Goal: Task Accomplishment & Management: Use online tool/utility

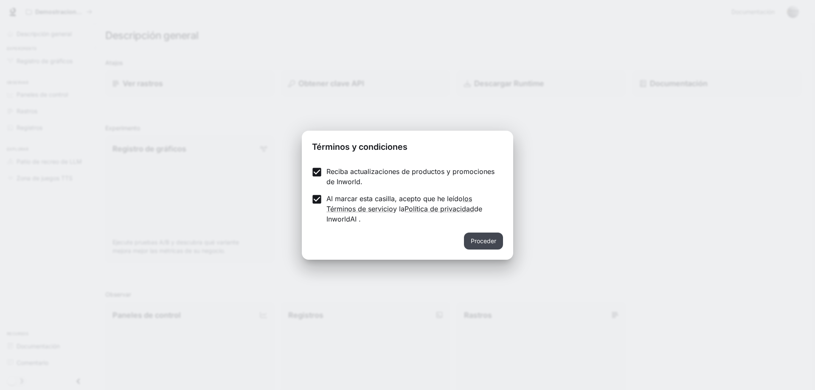
click at [499, 246] on button "Proceder" at bounding box center [483, 241] width 39 height 17
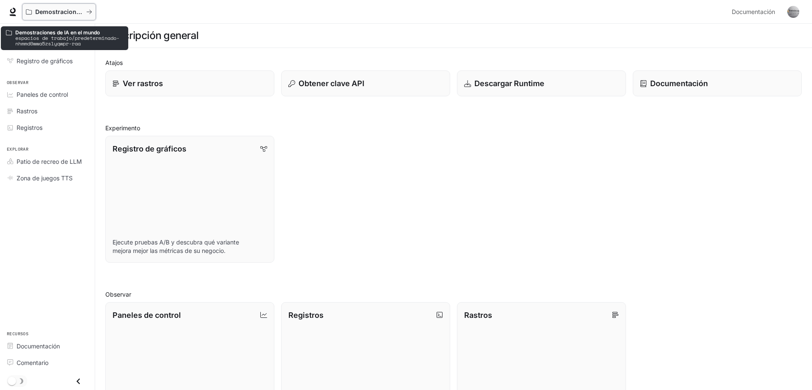
click at [55, 8] on button "Demostraciones de IA en el mundo" at bounding box center [59, 11] width 74 height 17
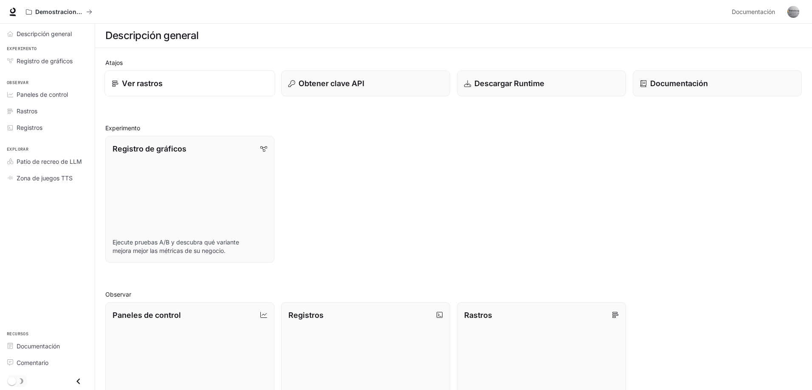
click at [150, 86] on font "Ver rastros" at bounding box center [142, 83] width 41 height 9
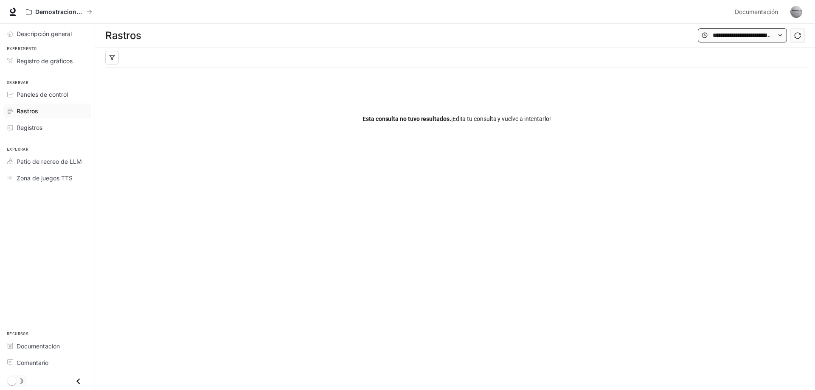
click at [777, 34] on icon at bounding box center [780, 35] width 6 height 6
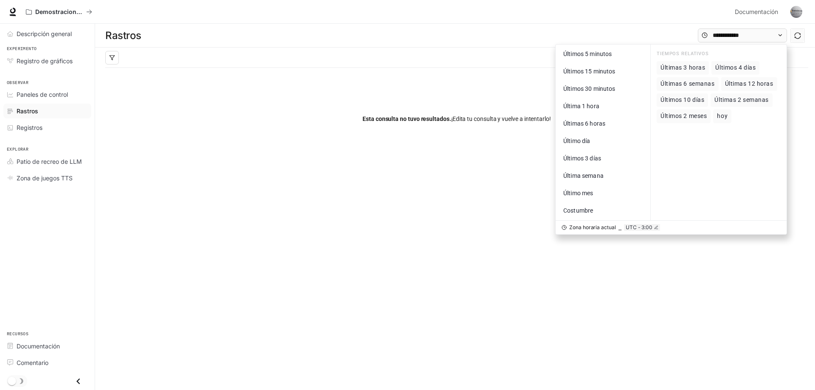
click at [132, 75] on div "Esta consulta no tuvo resultados. ¡Edita tu consulta y vuelve a intentarlo!" at bounding box center [456, 119] width 703 height 102
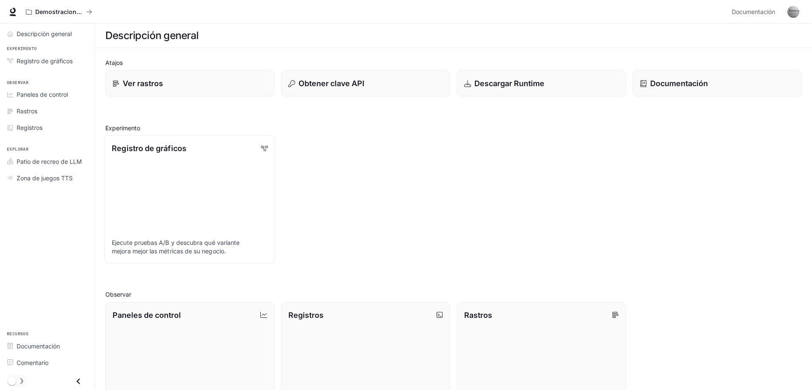
click at [158, 171] on link "Registro de gráficos Ejecute pruebas A/B y descubra qué variante mejora mejor l…" at bounding box center [189, 199] width 171 height 128
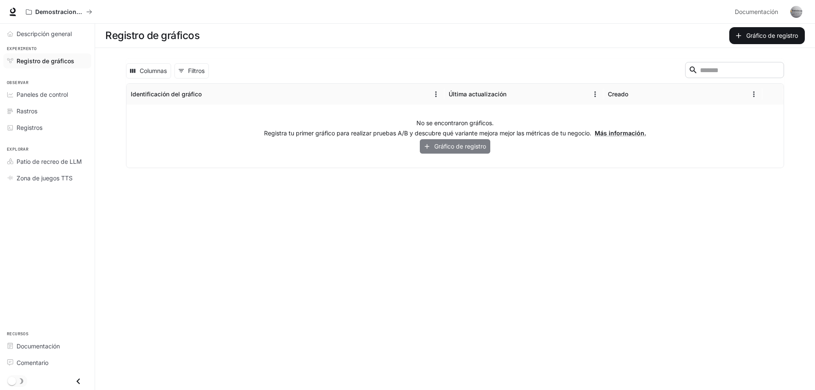
click at [452, 148] on font "Gráfico de registro" at bounding box center [460, 146] width 52 height 7
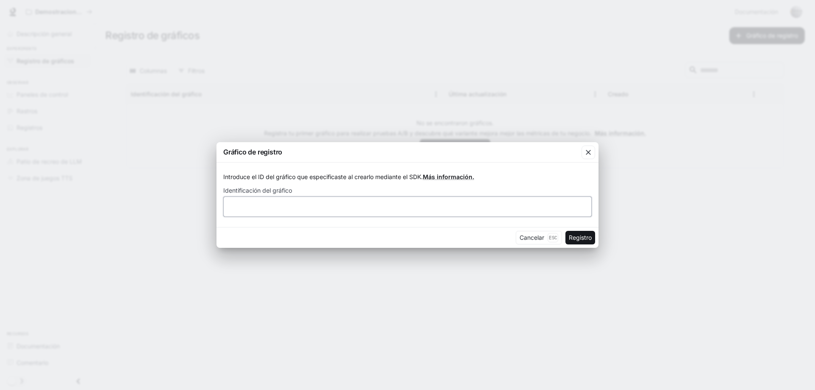
click at [293, 203] on input "text" at bounding box center [408, 206] width 368 height 8
click at [534, 241] on font "Cancelar" at bounding box center [532, 237] width 25 height 7
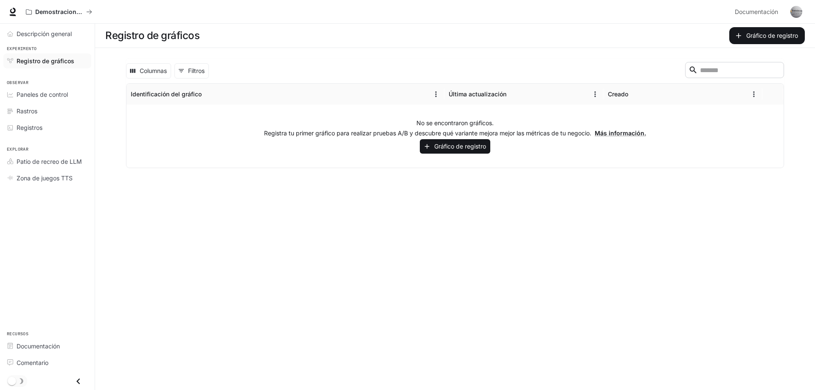
click at [312, 246] on main "Registro de gráficos Gráfico de registro Columnas 0 Filtros ​ Identificación de…" at bounding box center [455, 207] width 720 height 366
click at [473, 148] on font "Gráfico de registro" at bounding box center [460, 146] width 52 height 7
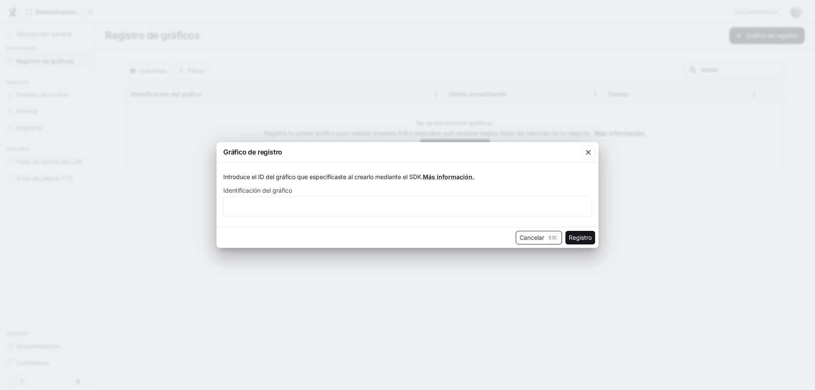
click at [548, 236] on p "Esc" at bounding box center [553, 237] width 11 height 9
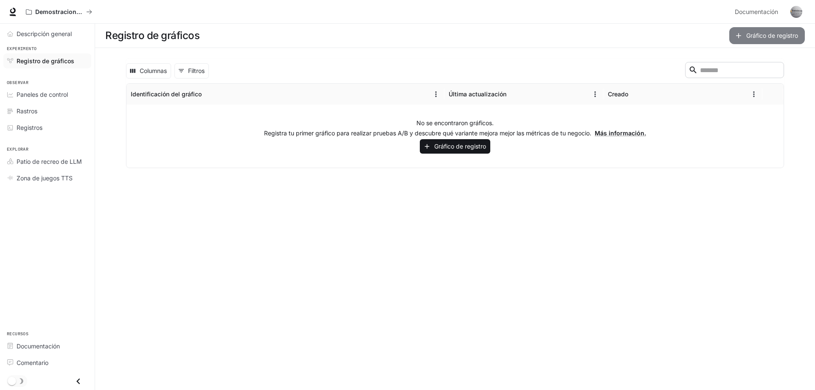
click at [744, 36] on button "Gráfico de registro" at bounding box center [767, 35] width 76 height 17
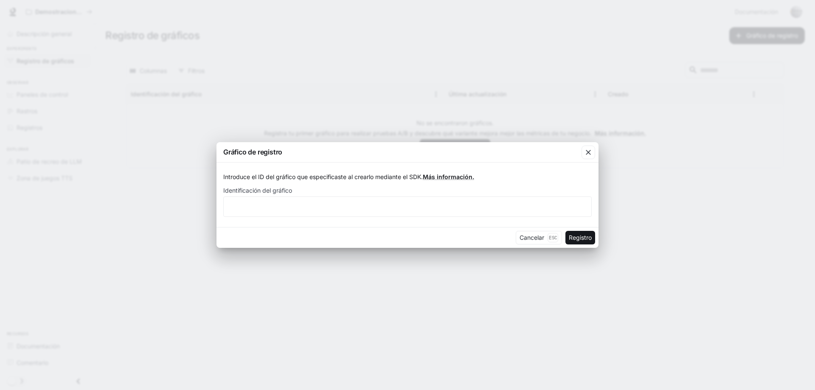
click at [214, 147] on div "Gráfico de registro Introduce el ID del gráfico que especificaste al crearlo me…" at bounding box center [407, 195] width 815 height 390
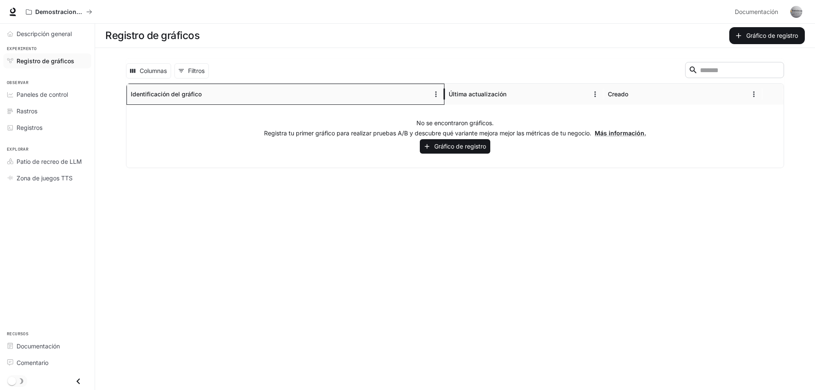
click at [196, 93] on font "Identificación del gráfico" at bounding box center [166, 93] width 71 height 7
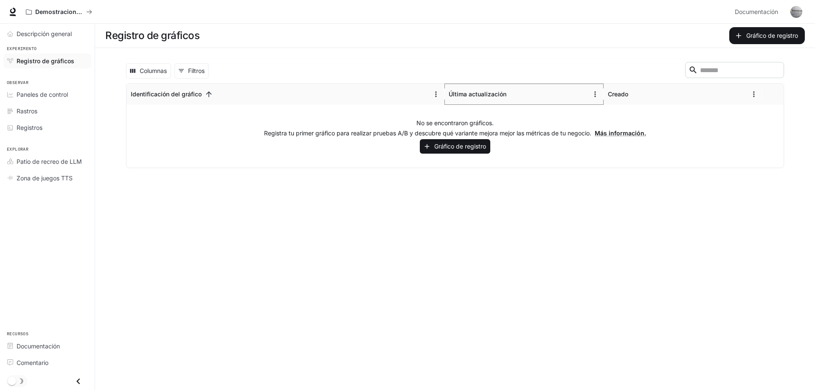
click at [517, 93] on icon "Clasificar" at bounding box center [513, 94] width 8 height 8
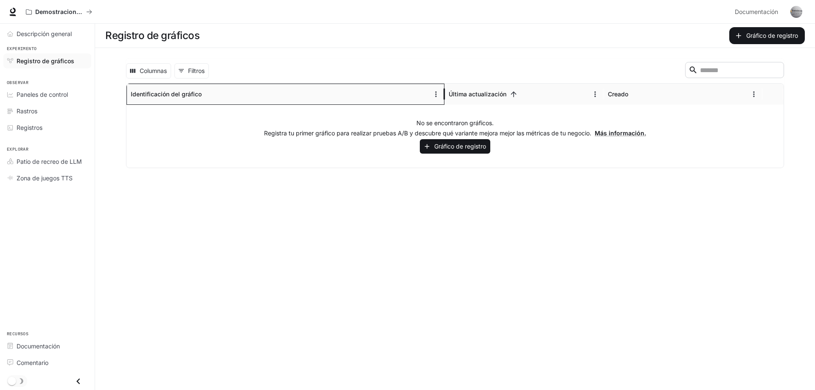
click at [348, 90] on div "Identificación del gráfico" at bounding box center [280, 94] width 299 height 21
click at [186, 92] on font "Identificación del gráfico" at bounding box center [166, 93] width 71 height 7
click at [214, 88] on div at bounding box center [208, 94] width 13 height 13
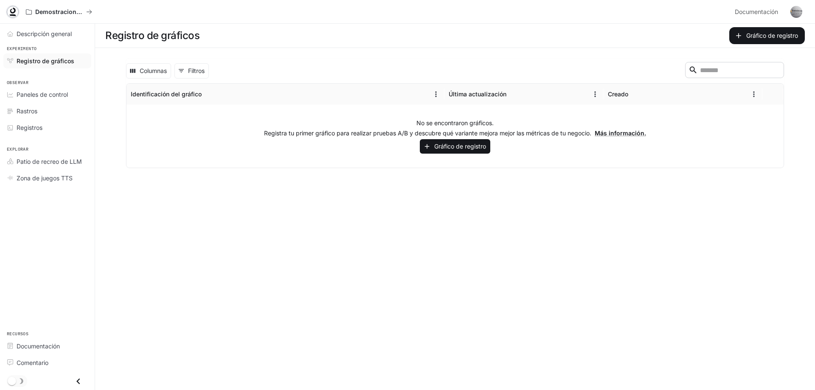
click at [15, 11] on icon at bounding box center [13, 11] width 6 height 6
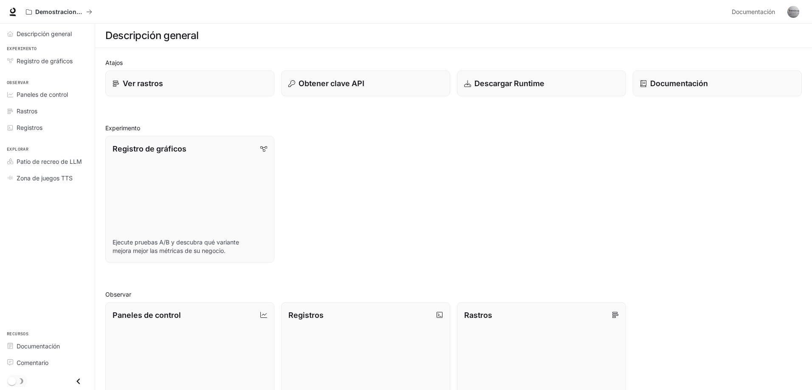
click at [811, 124] on html "Texto original Valora esta traducción Tu opinión servirá para ayudar a mejorar …" at bounding box center [406, 302] width 812 height 605
click at [12, 9] on icon at bounding box center [12, 12] width 8 height 8
